Goal: Task Accomplishment & Management: Complete application form

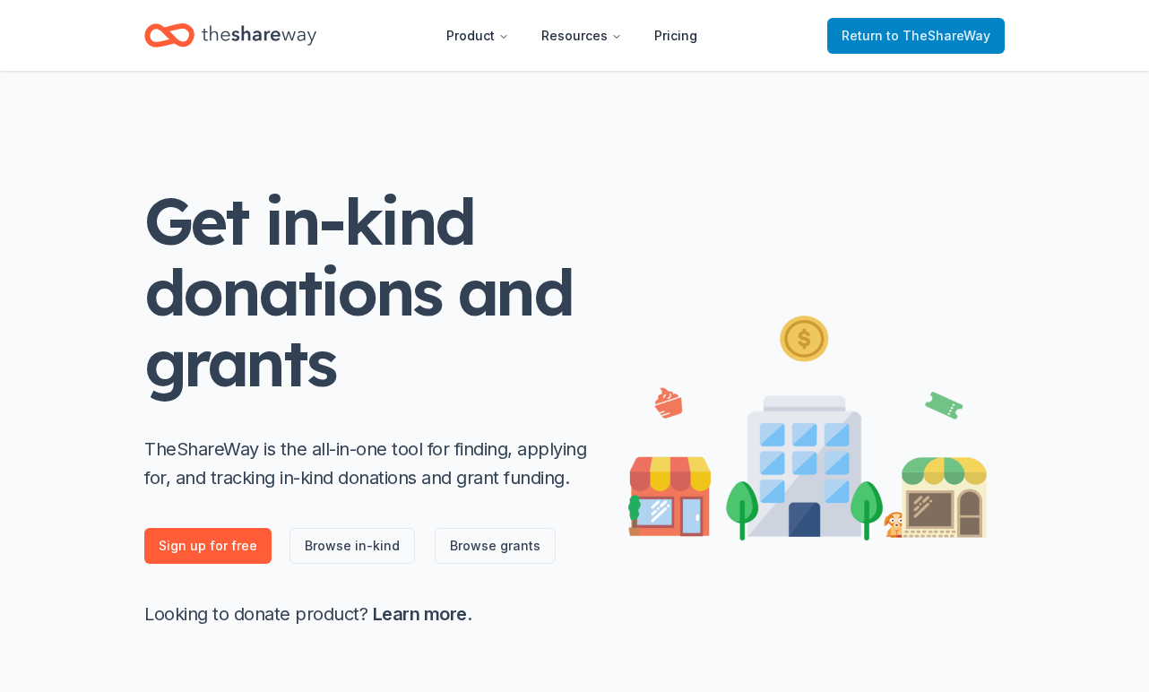
click at [910, 39] on span "to TheShareWay" at bounding box center [938, 35] width 104 height 15
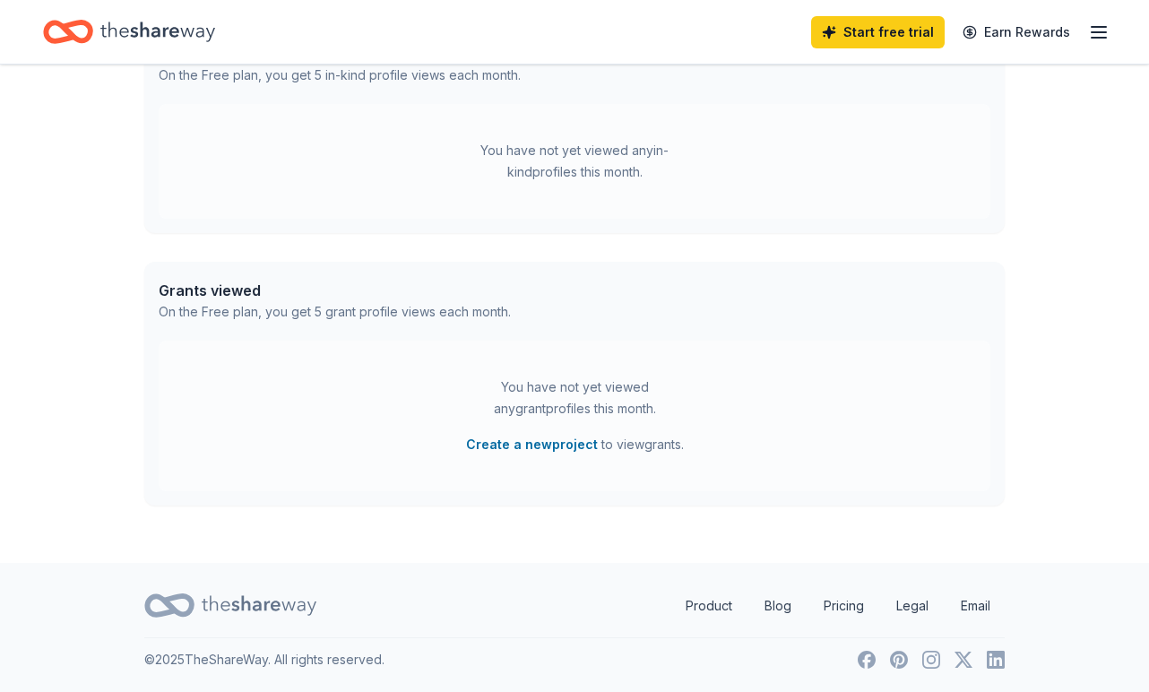
scroll to position [513, 0]
click at [537, 443] on button "Create a new project" at bounding box center [532, 445] width 132 height 22
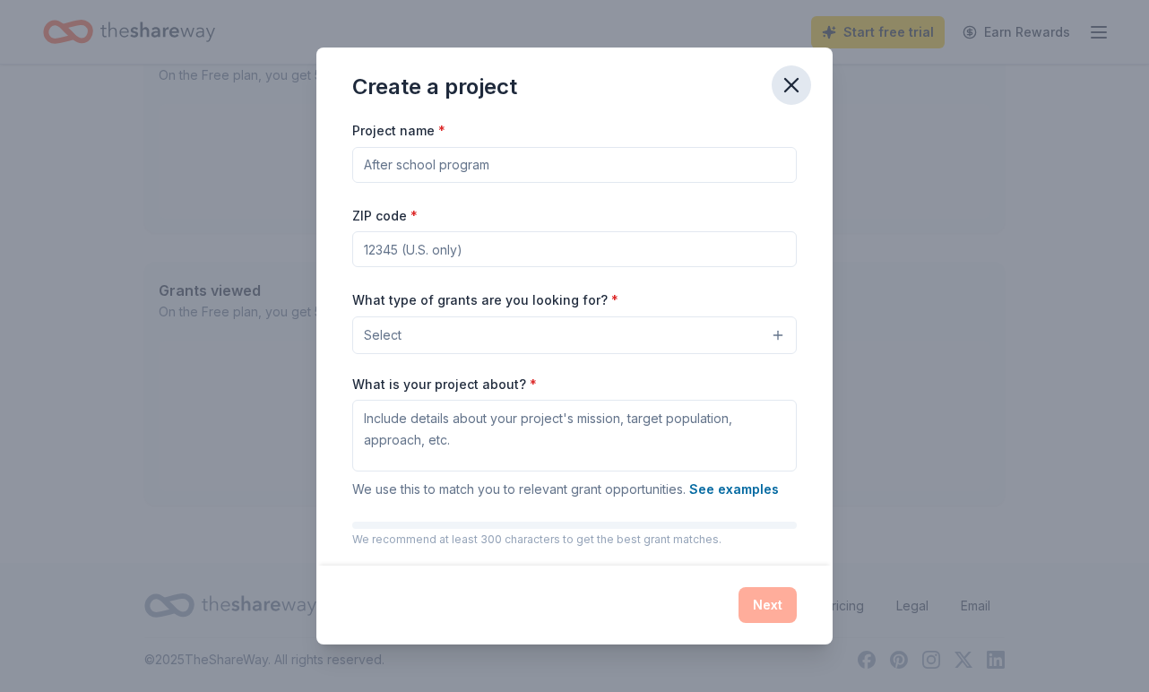
click at [780, 93] on icon "button" at bounding box center [791, 85] width 25 height 25
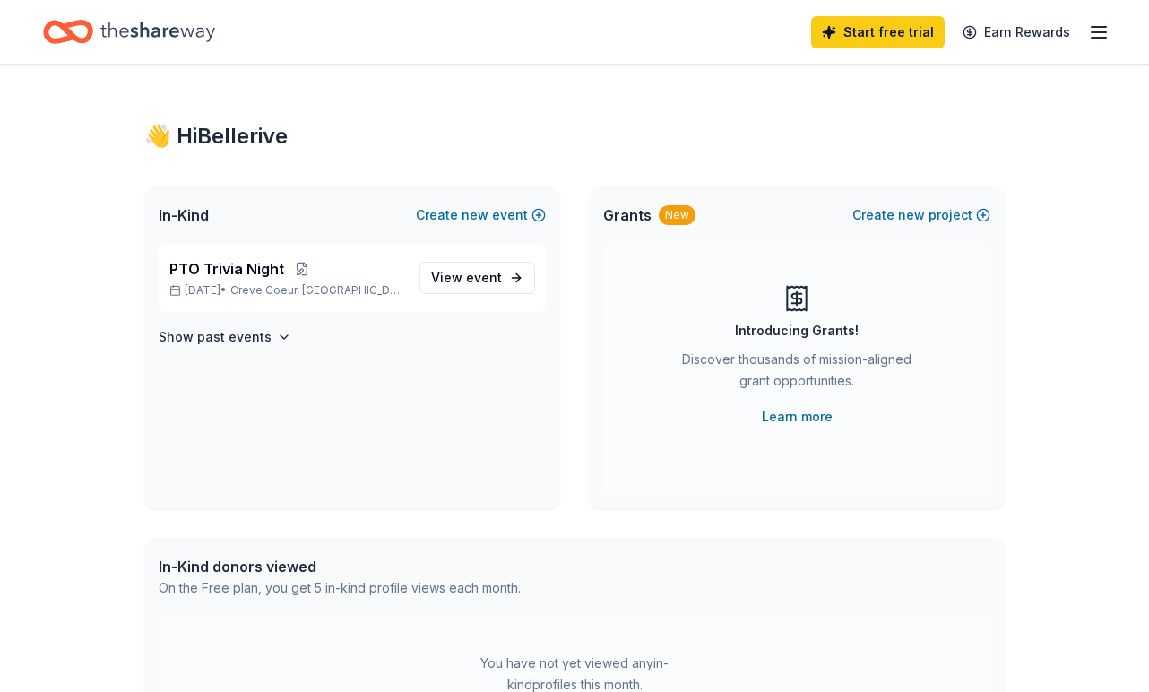
scroll to position [0, 0]
click at [1090, 35] on icon "button" at bounding box center [1099, 33] width 22 height 22
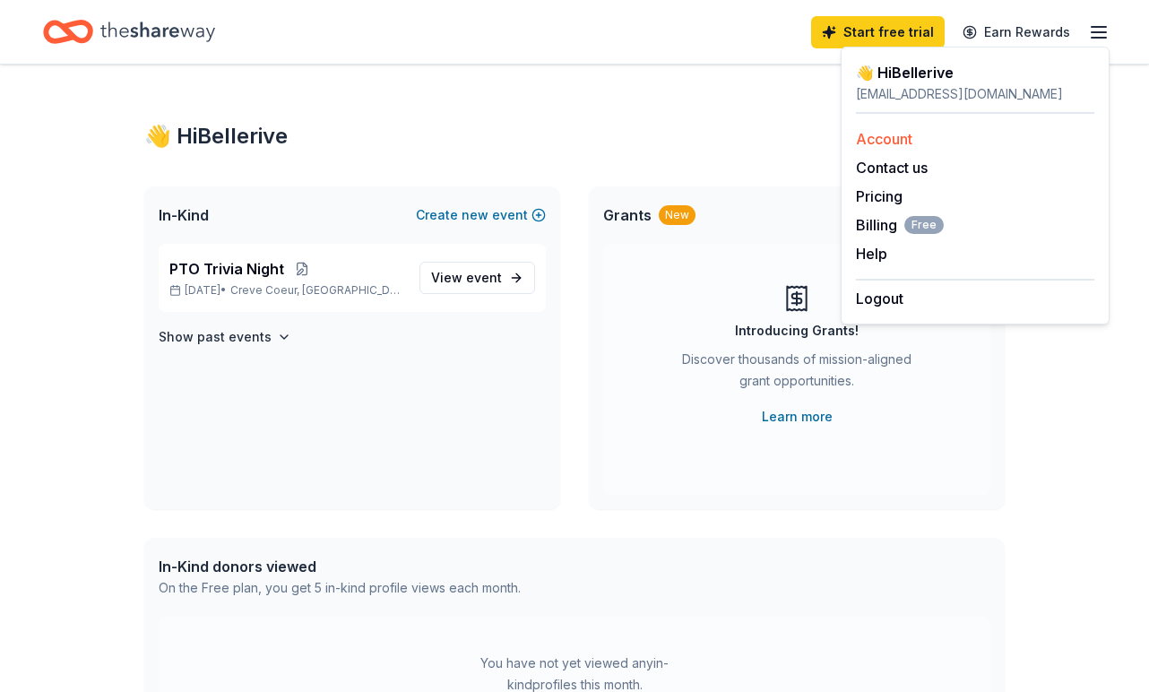
click at [908, 137] on link "Account" at bounding box center [884, 139] width 56 height 18
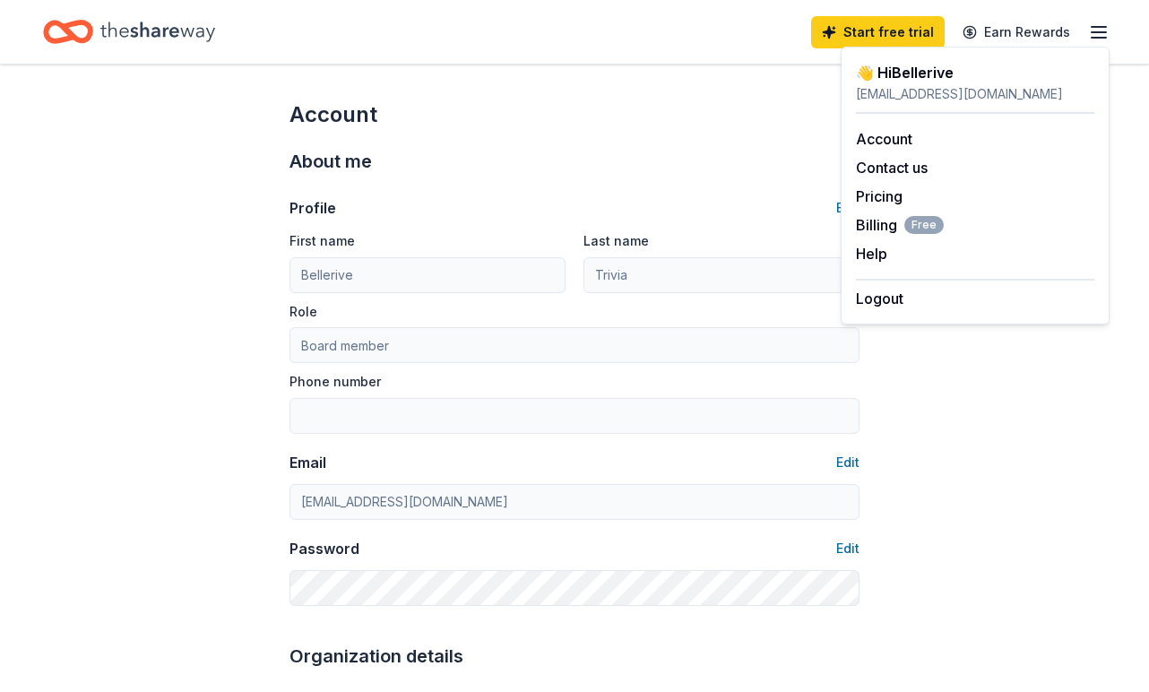
click at [1096, 30] on icon "button" at bounding box center [1099, 33] width 22 height 22
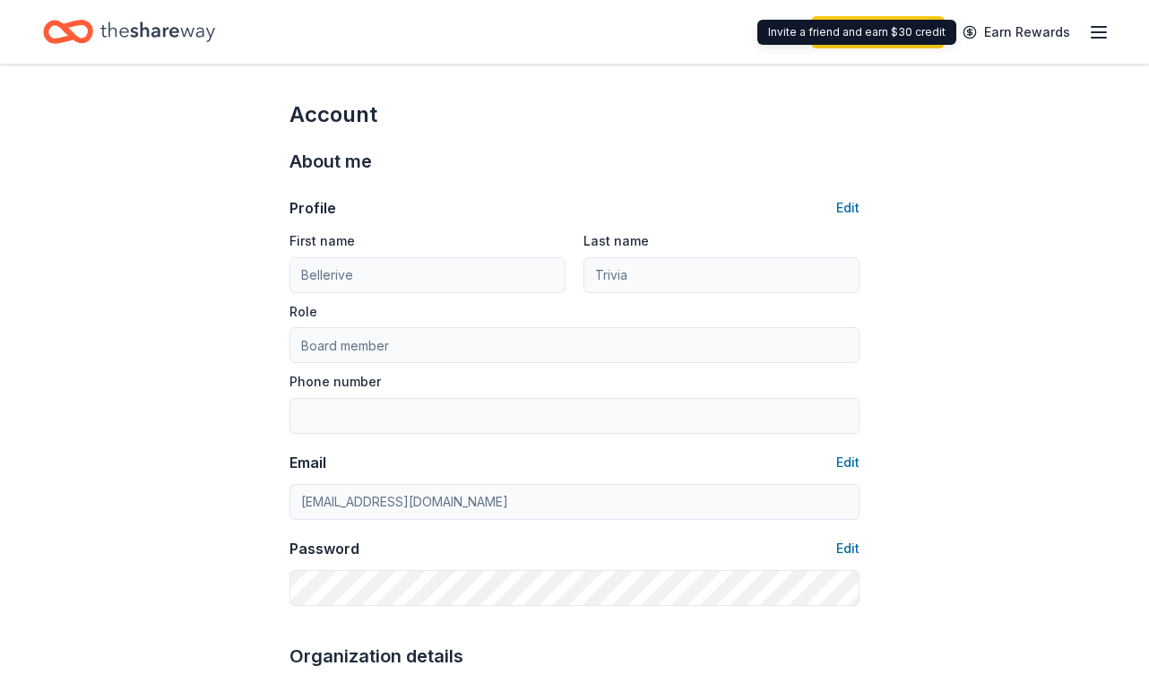
click at [150, 34] on icon "Home" at bounding box center [157, 31] width 115 height 37
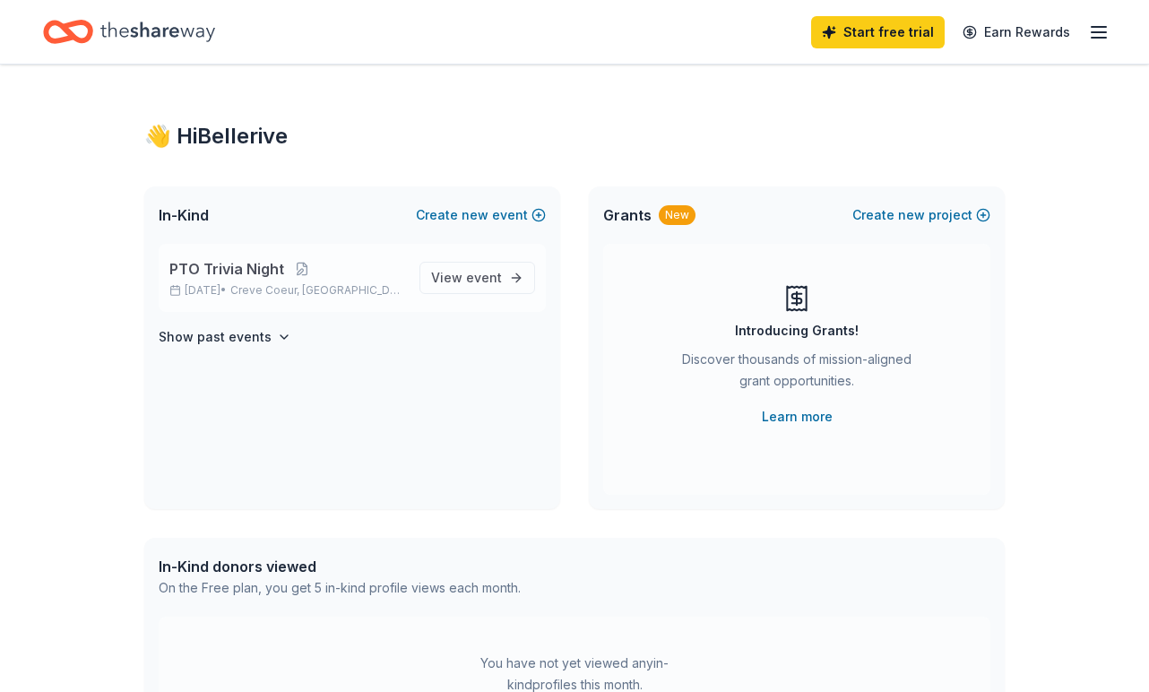
click at [262, 260] on span "PTO Trivia Night" at bounding box center [226, 269] width 115 height 22
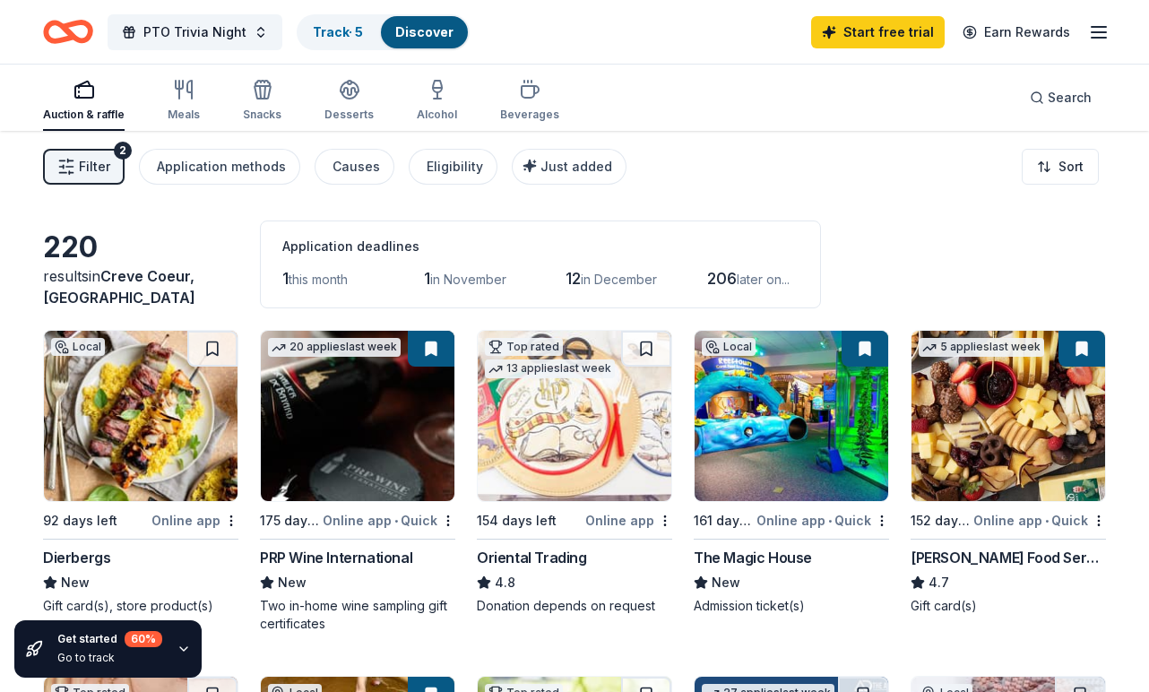
click at [147, 431] on img at bounding box center [141, 416] width 194 height 170
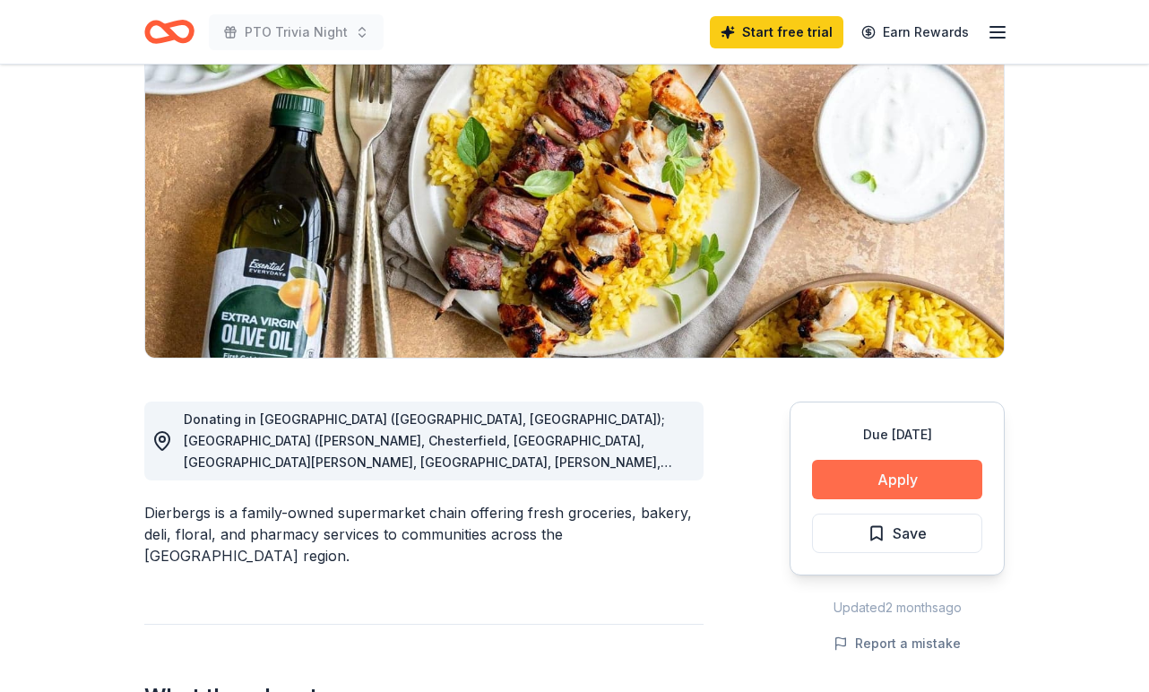
scroll to position [186, 0]
click at [926, 478] on button "Apply" at bounding box center [897, 479] width 170 height 39
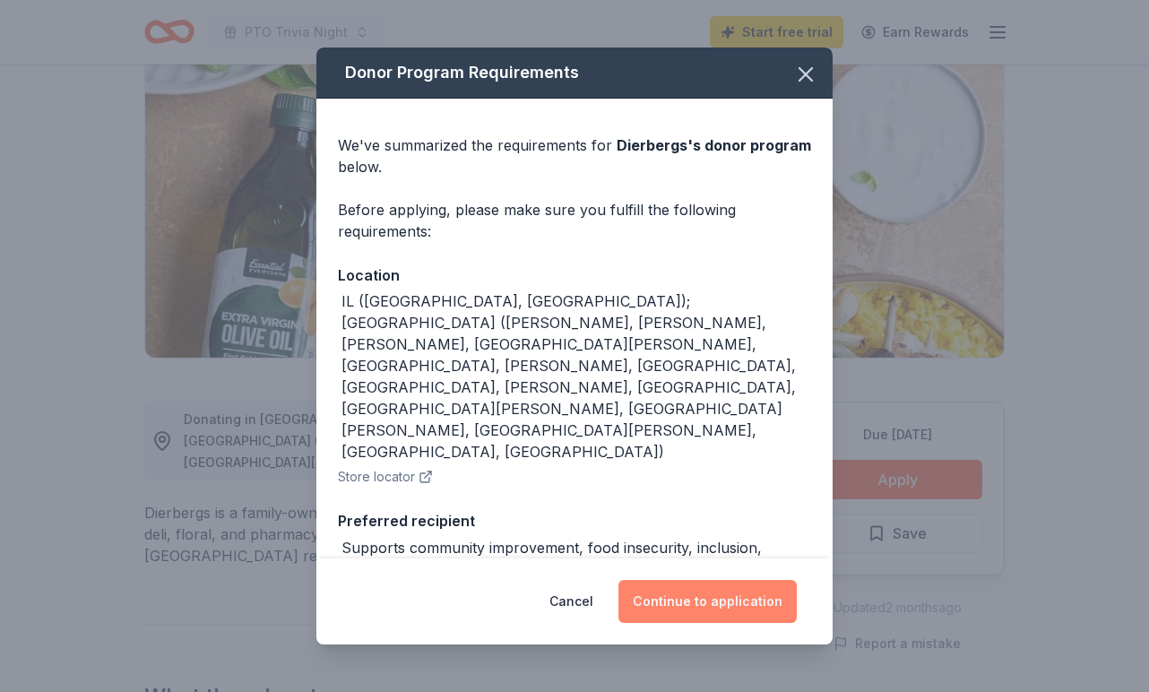
click at [711, 609] on button "Continue to application" at bounding box center [707, 601] width 178 height 43
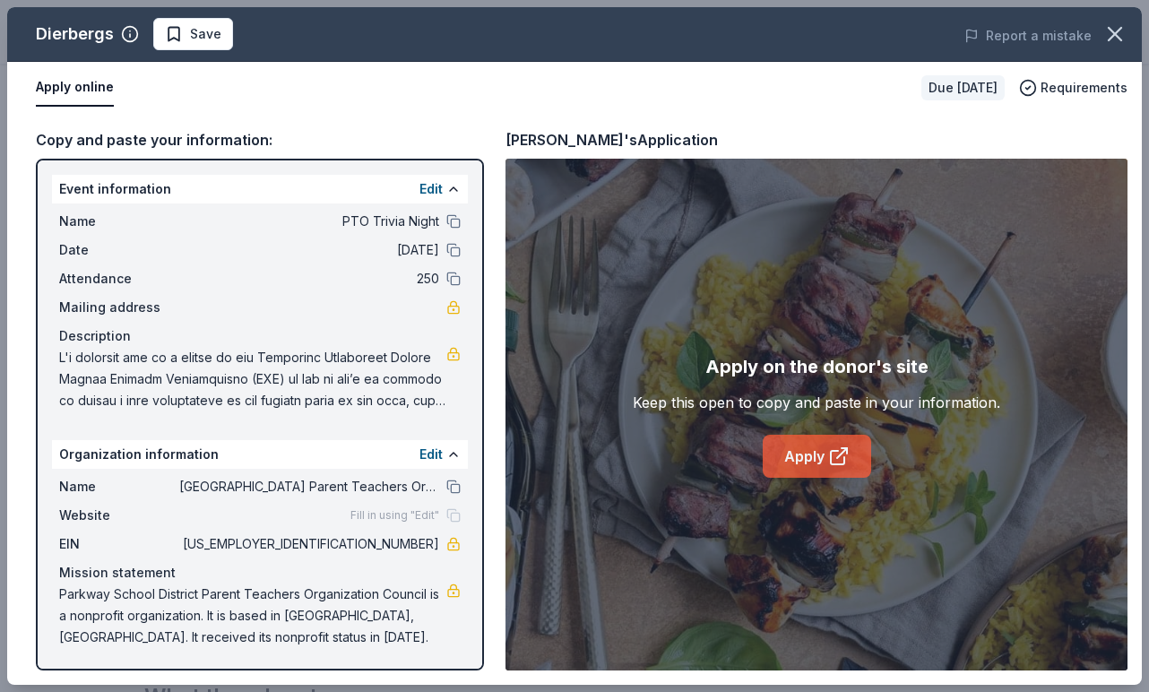
click at [820, 467] on link "Apply" at bounding box center [816, 456] width 108 height 43
